Goal: Navigation & Orientation: Find specific page/section

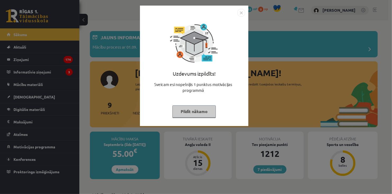
click at [241, 14] on img "Close" at bounding box center [241, 13] width 8 height 8
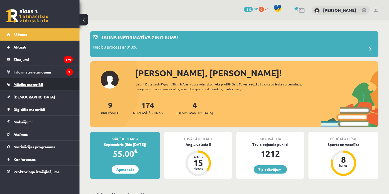
click at [35, 85] on span "Mācību materiāli" at bounding box center [28, 84] width 29 height 5
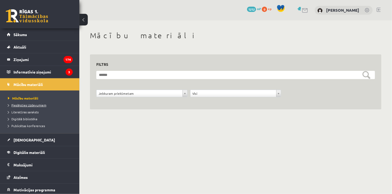
click at [34, 104] on span "Pieslēgties Uzdevumiem" at bounding box center [27, 105] width 38 height 4
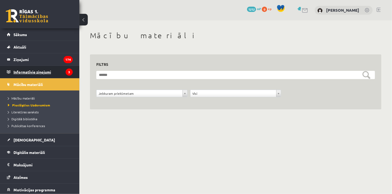
click at [28, 71] on legend "Informatīvie ziņojumi 3" at bounding box center [43, 72] width 59 height 12
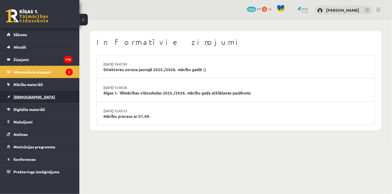
click at [25, 97] on span "[DEMOGRAPHIC_DATA]" at bounding box center [35, 96] width 42 height 5
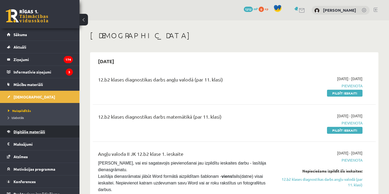
click at [22, 128] on link "Digitālie materiāli" at bounding box center [40, 131] width 66 height 12
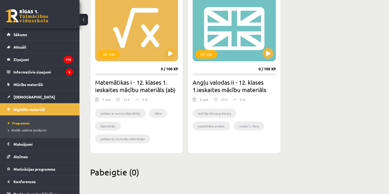
scroll to position [135, 0]
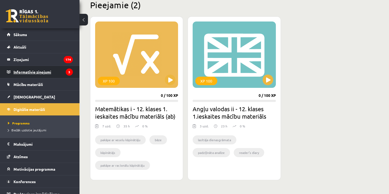
click at [30, 76] on legend "Informatīvie ziņojumi 3" at bounding box center [43, 72] width 59 height 12
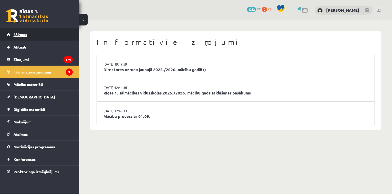
click at [31, 32] on link "Sākums" at bounding box center [40, 34] width 66 height 12
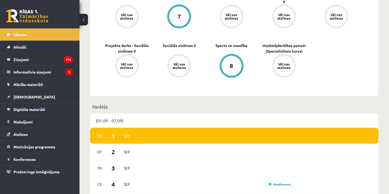
scroll to position [185, 0]
